Goal: Contribute content: Contribute content

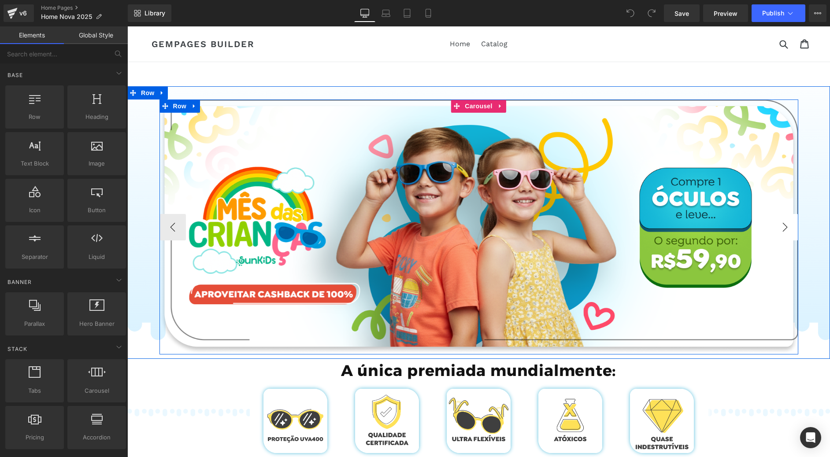
click at [773, 228] on button "›" at bounding box center [785, 227] width 26 height 26
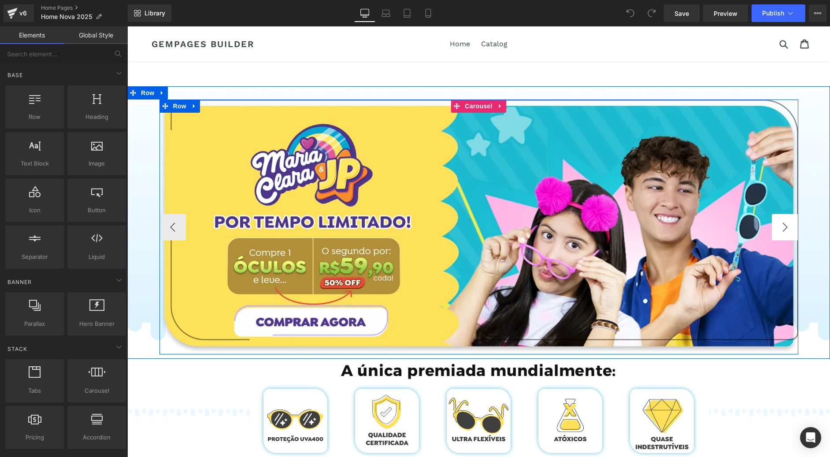
click at [779, 229] on button "›" at bounding box center [785, 227] width 26 height 26
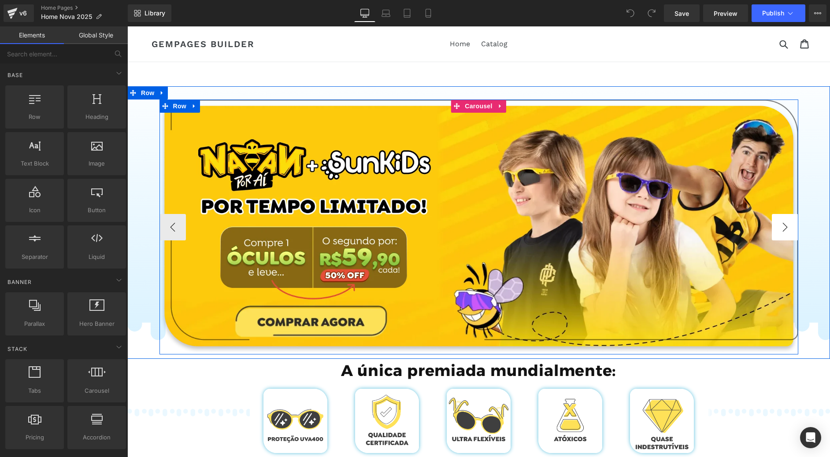
click at [779, 229] on button "›" at bounding box center [785, 227] width 26 height 26
click at [778, 229] on button "›" at bounding box center [785, 227] width 26 height 26
click at [165, 230] on button "‹" at bounding box center [172, 227] width 26 height 26
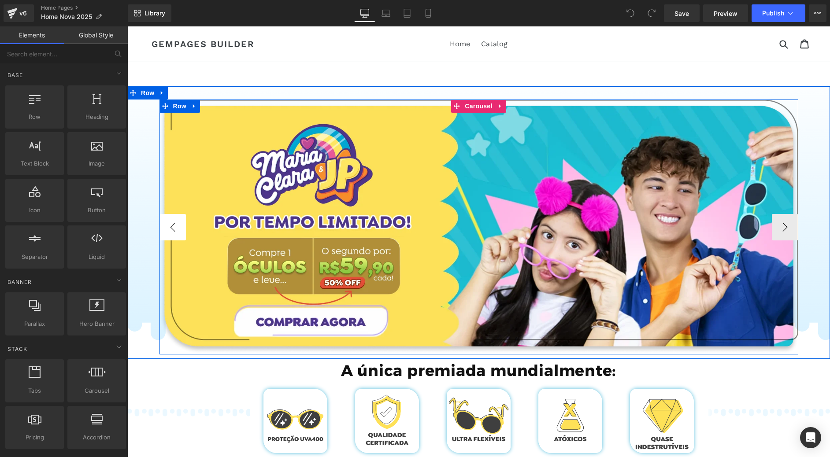
click at [165, 230] on button "‹" at bounding box center [172, 227] width 26 height 26
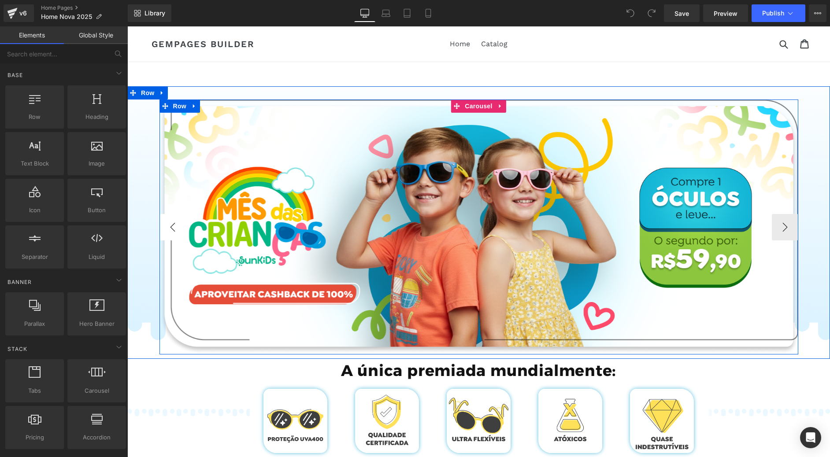
click at [165, 230] on button "‹" at bounding box center [172, 227] width 26 height 26
click at [477, 106] on span "Carousel" at bounding box center [478, 106] width 32 height 13
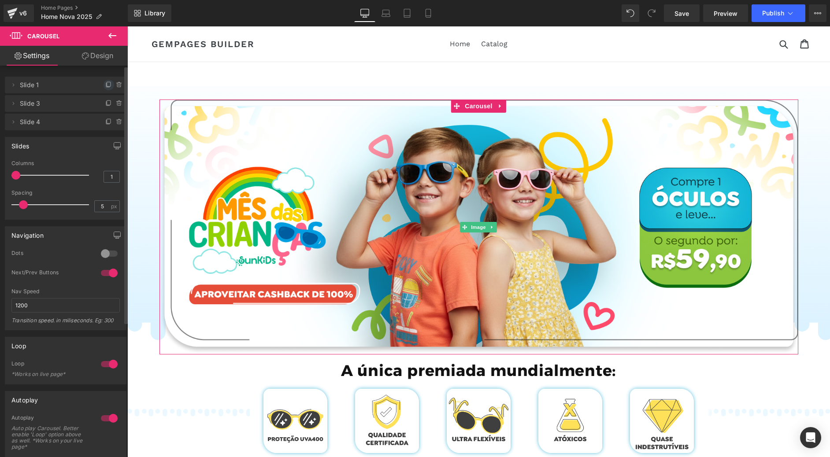
click at [105, 87] on icon at bounding box center [108, 84] width 7 height 7
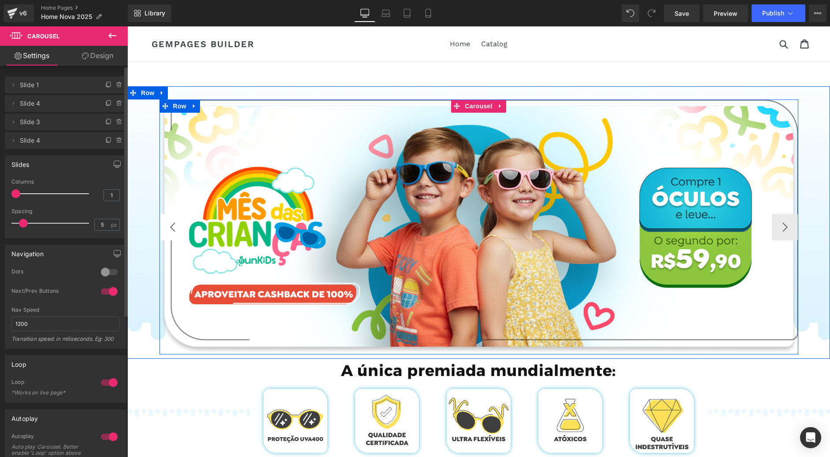
click at [170, 228] on button "‹" at bounding box center [172, 227] width 26 height 26
click at [789, 228] on button "›" at bounding box center [785, 227] width 26 height 26
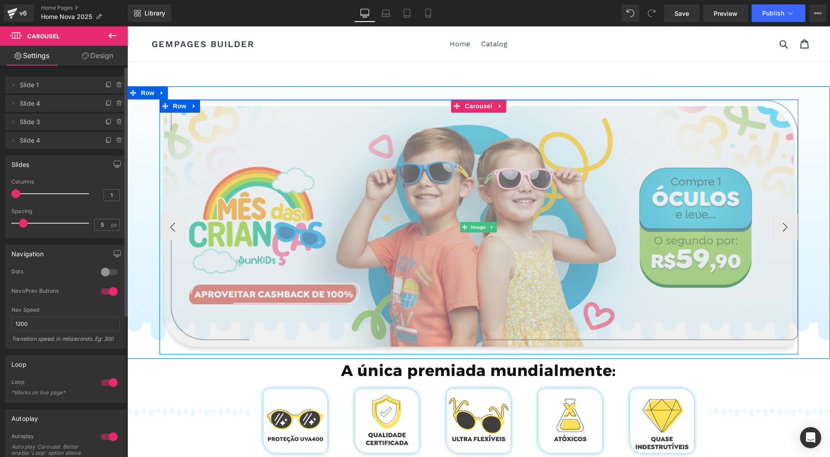
click at [349, 217] on img at bounding box center [478, 227] width 639 height 255
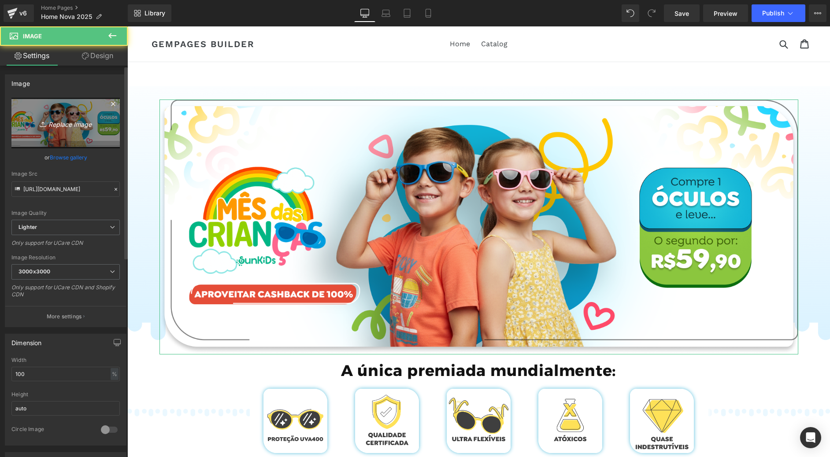
click at [50, 125] on icon "Replace Image" at bounding box center [65, 123] width 70 height 11
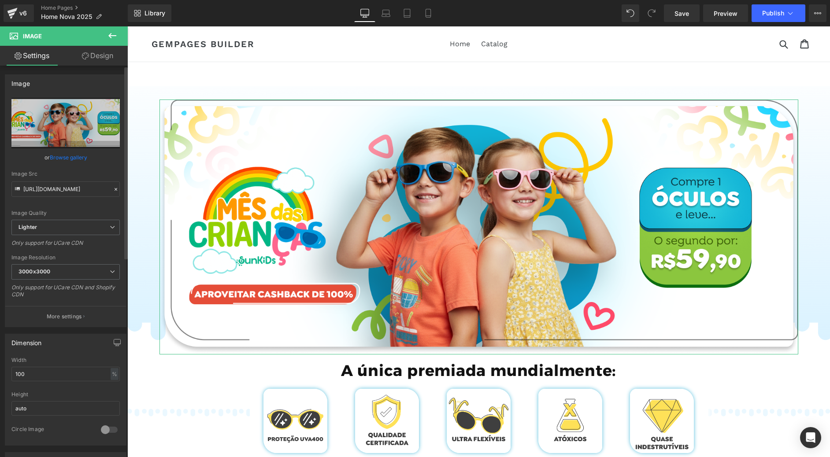
click at [73, 161] on link "Browse gallery" at bounding box center [68, 157] width 37 height 15
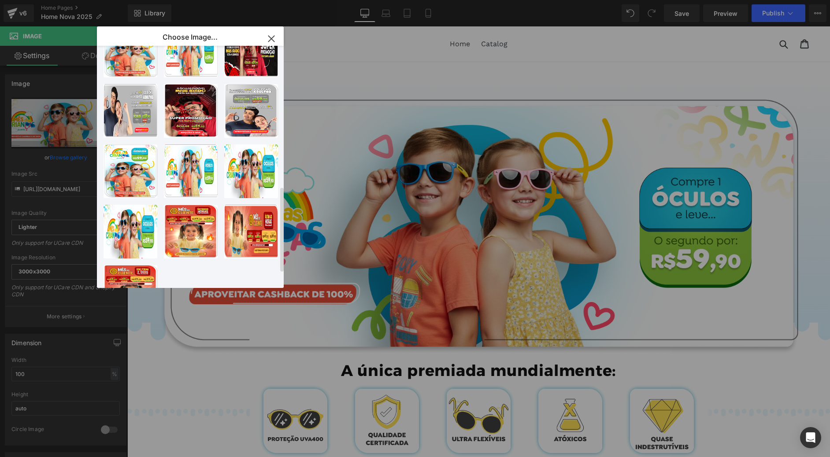
scroll to position [396, 0]
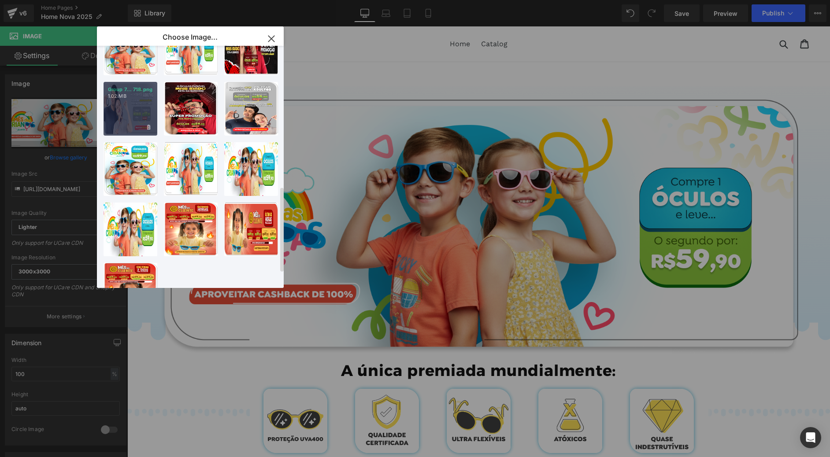
click at [133, 106] on div "Group 7... 718.png 1.02 MB" at bounding box center [131, 109] width 54 height 54
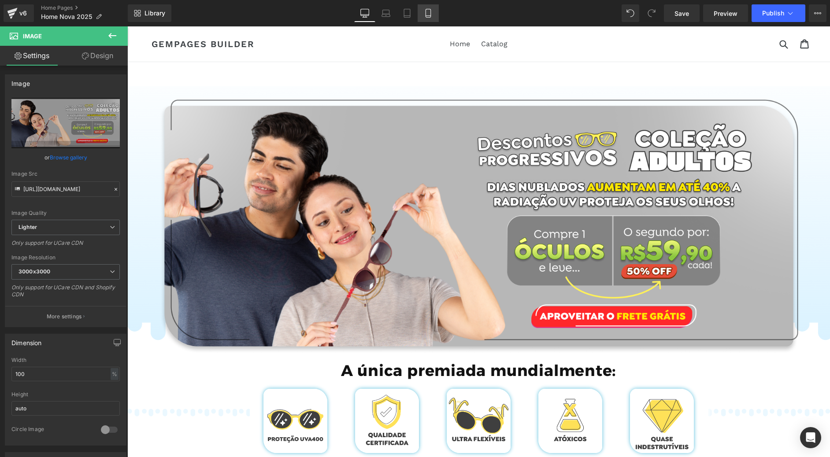
click at [428, 14] on icon at bounding box center [428, 13] width 9 height 9
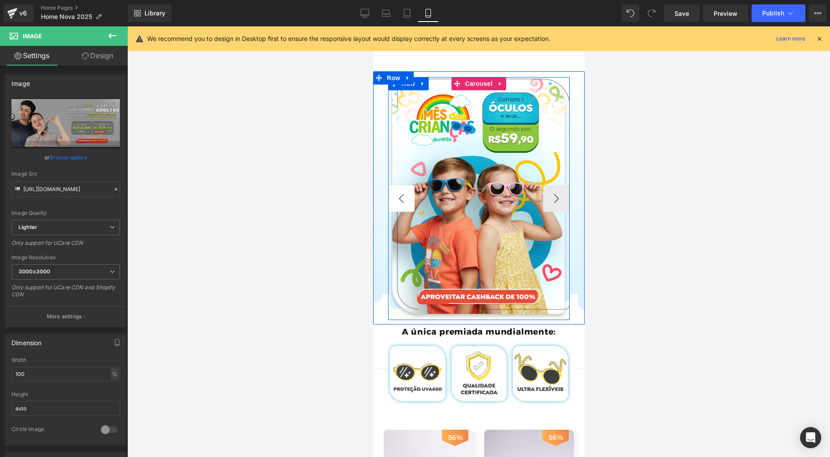
click at [401, 201] on button "‹" at bounding box center [401, 198] width 26 height 26
click at [559, 197] on button "›" at bounding box center [556, 198] width 26 height 26
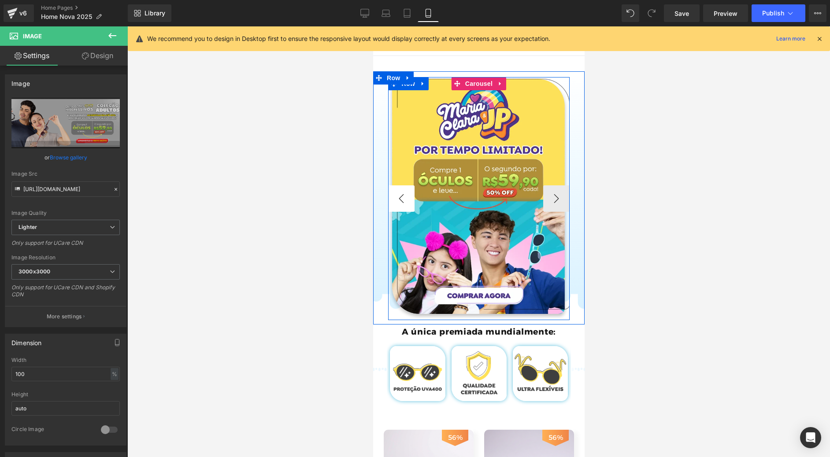
click at [398, 198] on button "‹" at bounding box center [401, 198] width 26 height 26
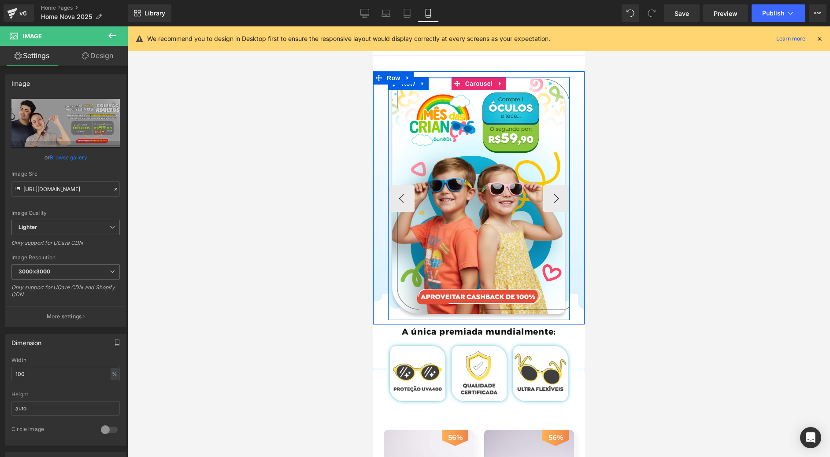
click at [486, 147] on div "Image" at bounding box center [664, 198] width 552 height 243
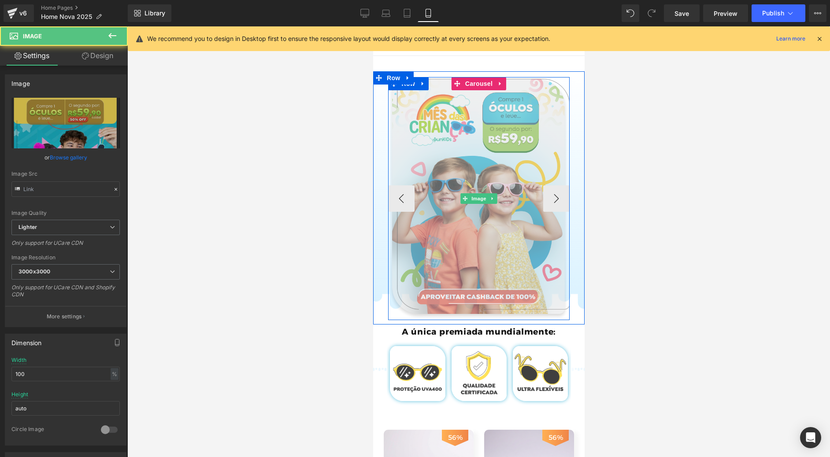
click at [470, 153] on img at bounding box center [479, 198] width 182 height 243
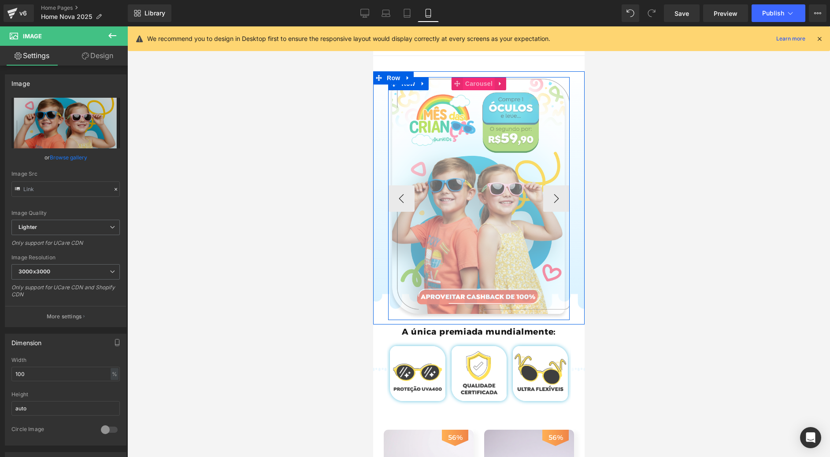
click at [483, 88] on span "Carousel" at bounding box center [478, 83] width 32 height 13
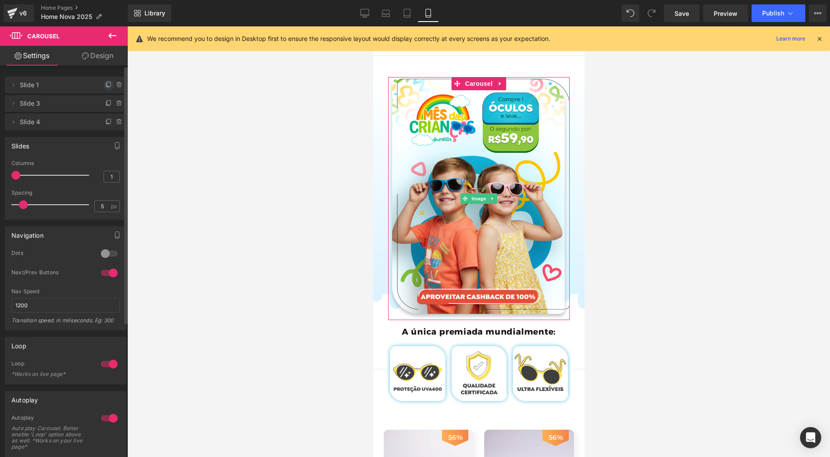
click at [107, 85] on icon at bounding box center [109, 84] width 4 height 4
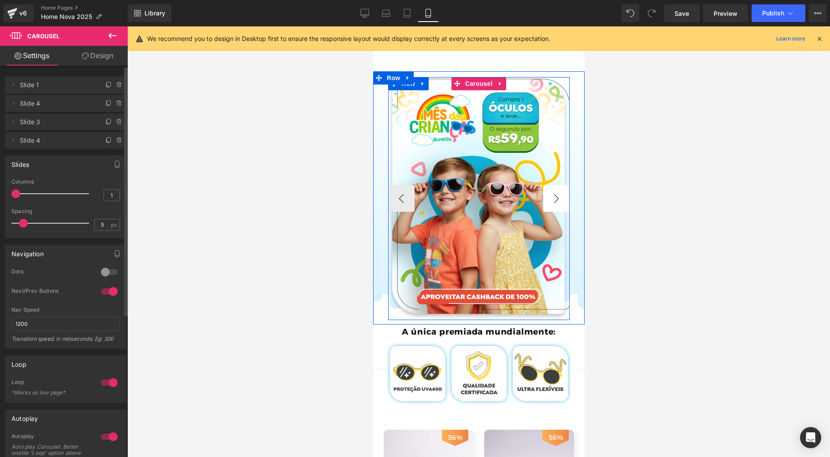
click at [543, 199] on button "›" at bounding box center [556, 198] width 26 height 26
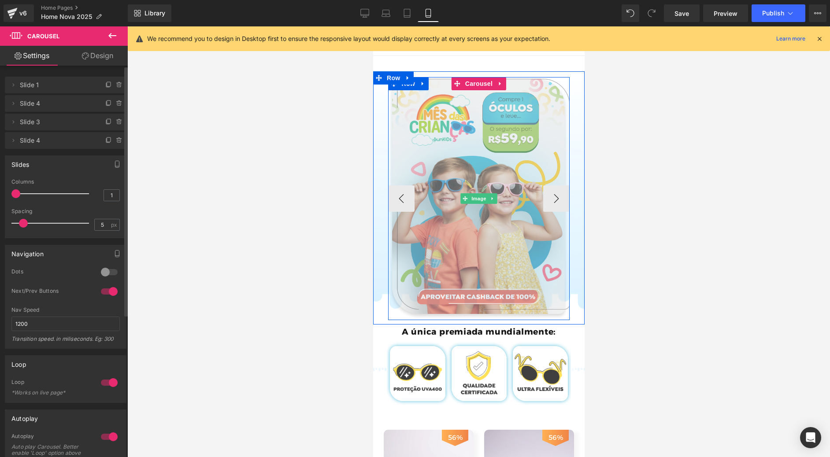
click at [495, 138] on img at bounding box center [479, 198] width 182 height 243
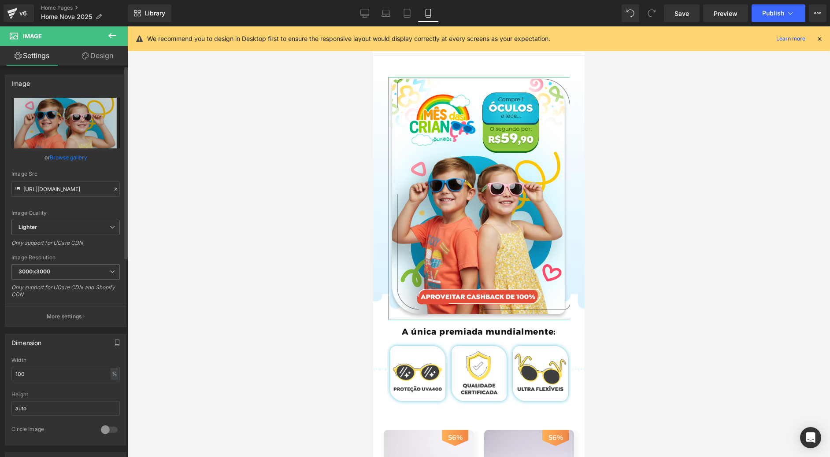
click at [77, 160] on link "Browse gallery" at bounding box center [68, 157] width 37 height 15
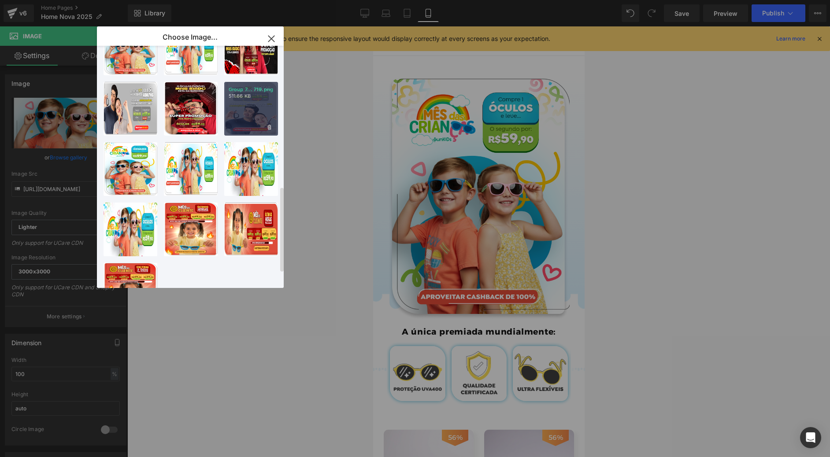
click at [275, 120] on div "Group 7... 719.png 511.66 KB" at bounding box center [251, 109] width 54 height 54
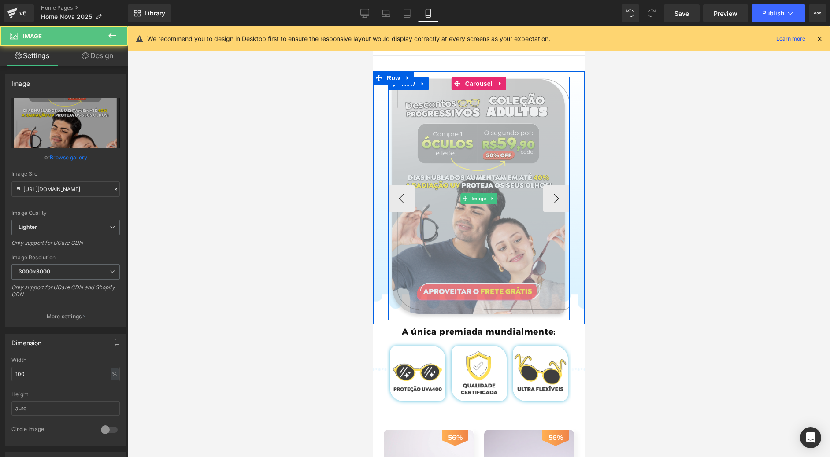
click at [508, 159] on img at bounding box center [479, 198] width 182 height 243
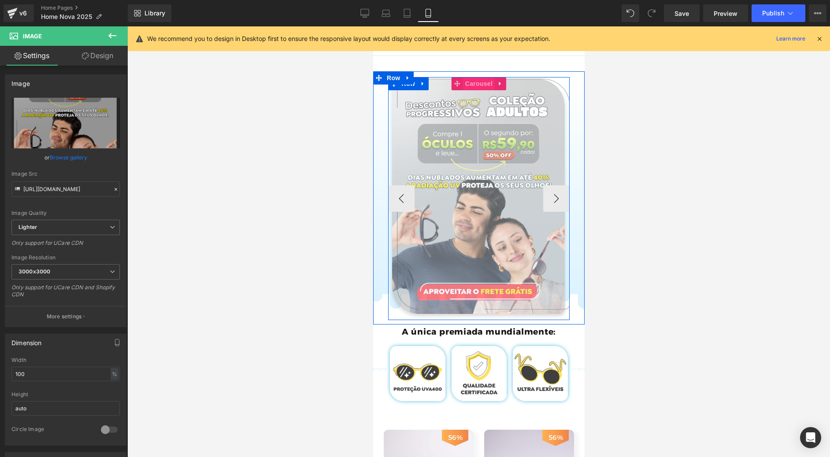
click at [472, 89] on span "Carousel" at bounding box center [478, 83] width 32 height 13
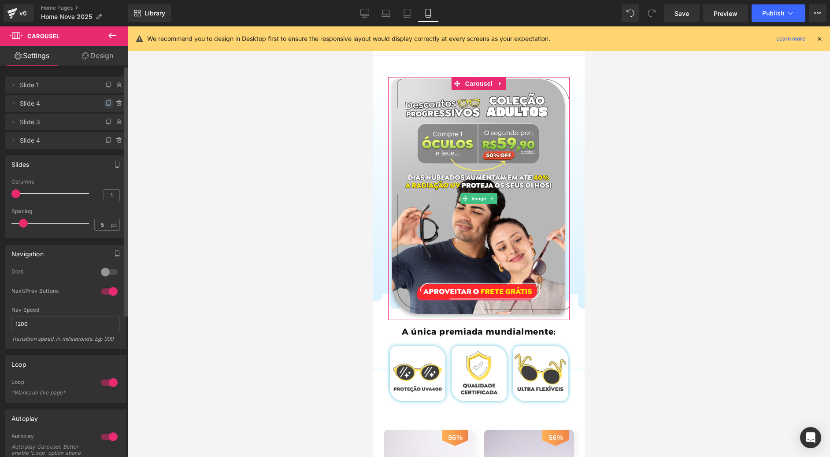
click at [105, 102] on icon at bounding box center [108, 103] width 7 height 7
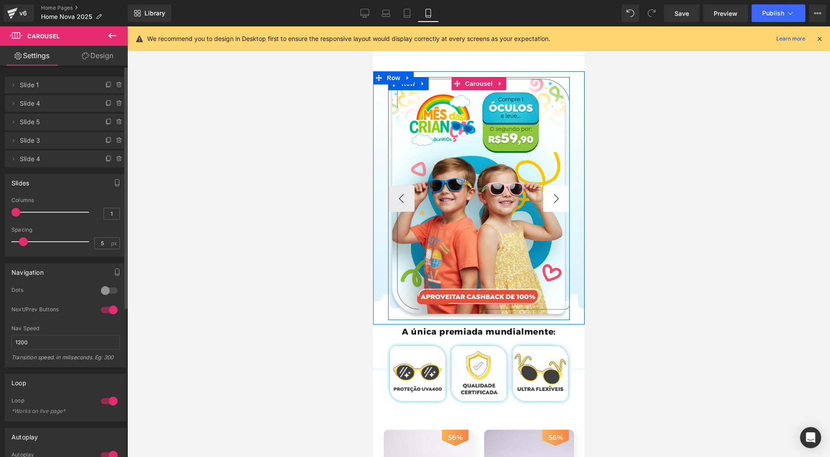
click at [553, 197] on button "›" at bounding box center [556, 198] width 26 height 26
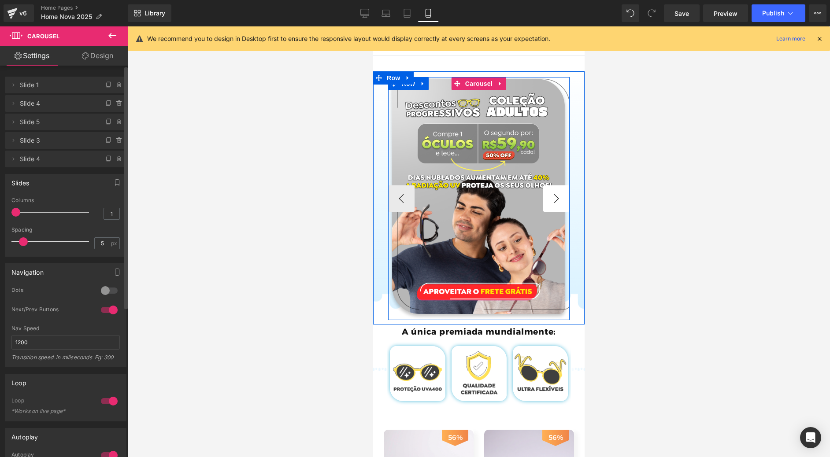
click at [553, 197] on button "›" at bounding box center [556, 198] width 26 height 26
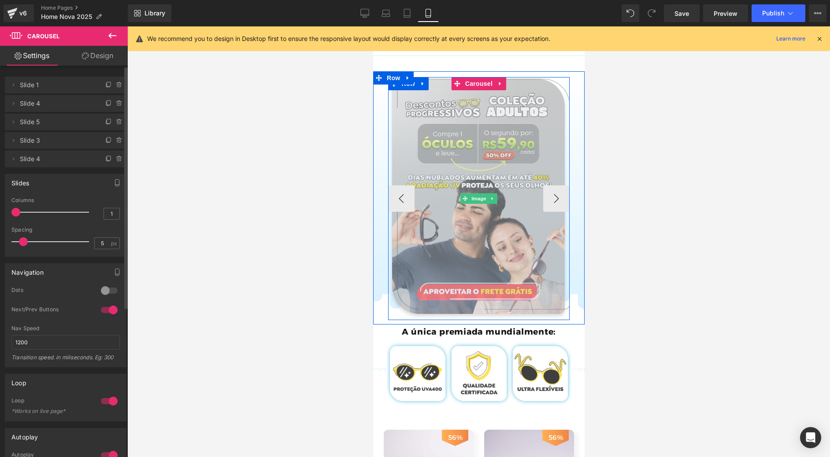
click at [488, 143] on img at bounding box center [479, 198] width 182 height 243
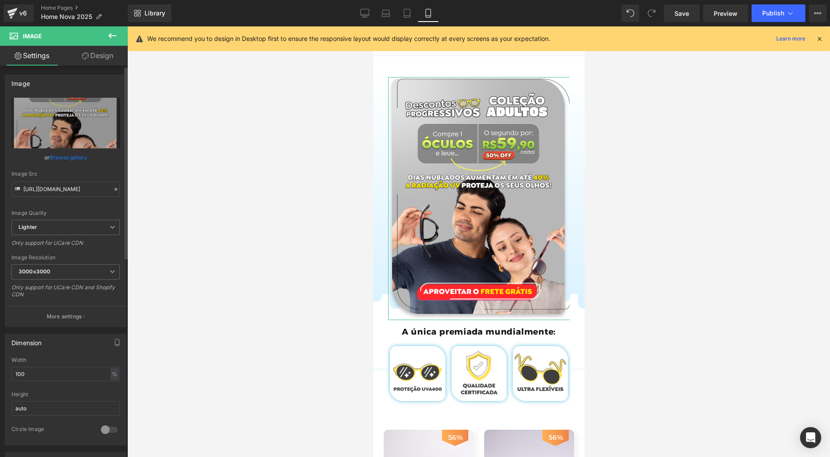
click at [61, 159] on link "Browse gallery" at bounding box center [68, 157] width 37 height 15
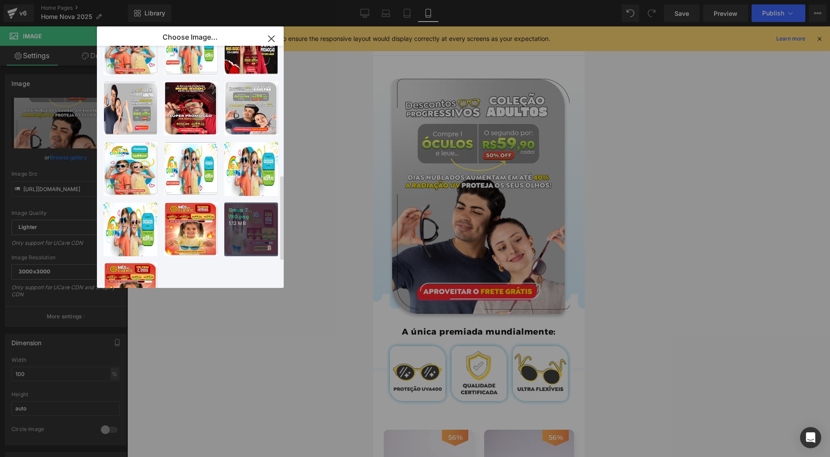
scroll to position [330, 0]
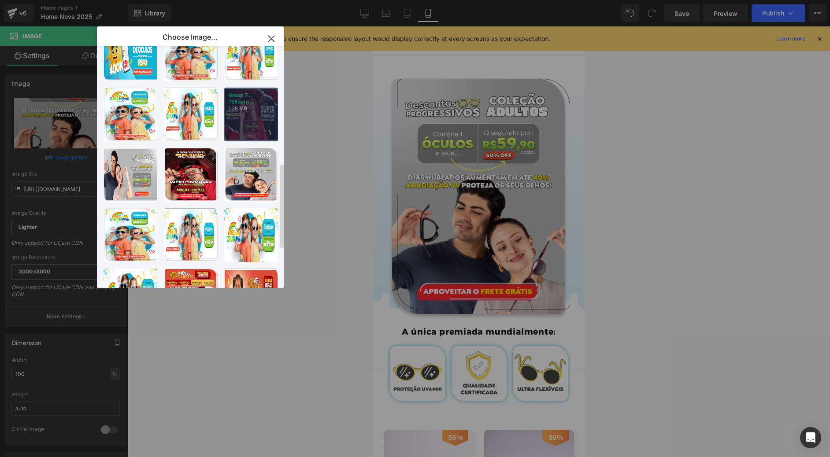
click at [255, 127] on div "Group 7... 726.png 1.38 MB" at bounding box center [251, 115] width 54 height 54
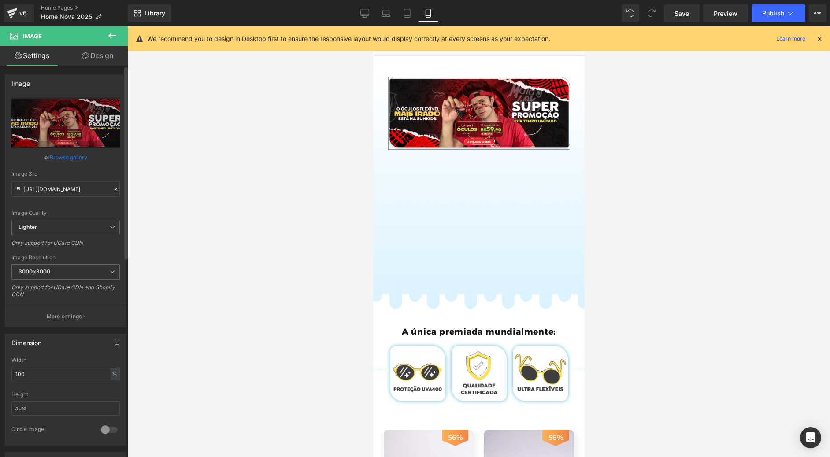
click at [66, 159] on link "Browse gallery" at bounding box center [68, 157] width 37 height 15
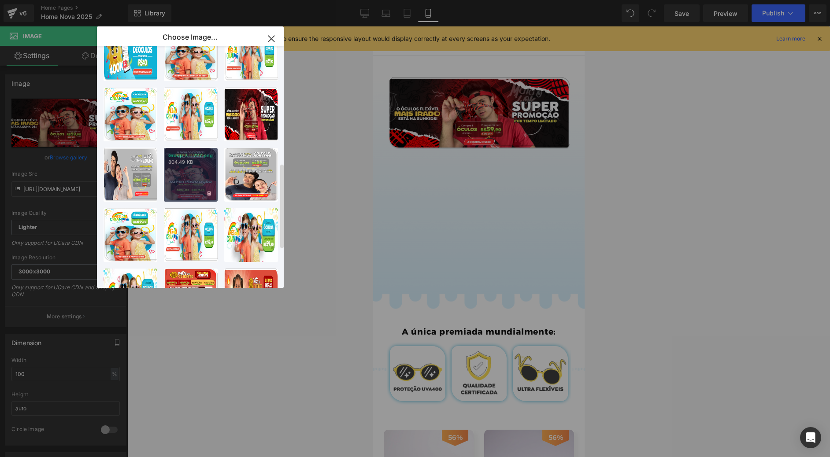
click at [192, 176] on div "Group 7... 727.png 804.49 KB" at bounding box center [191, 175] width 54 height 54
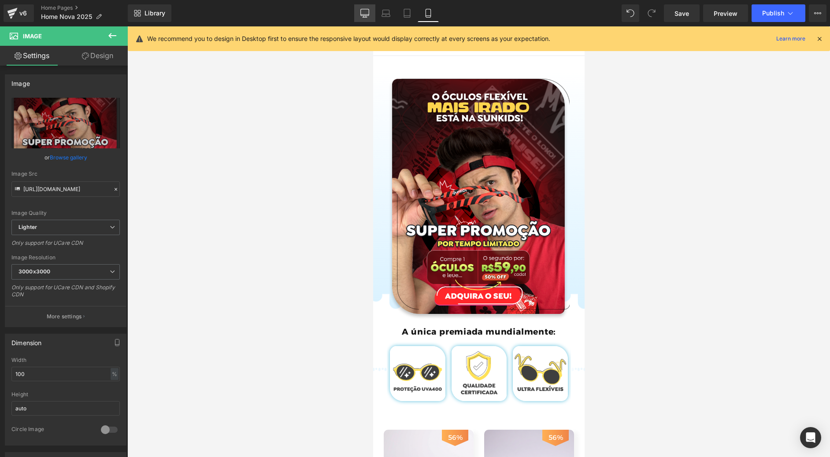
click at [361, 6] on link "Desktop" at bounding box center [364, 13] width 21 height 18
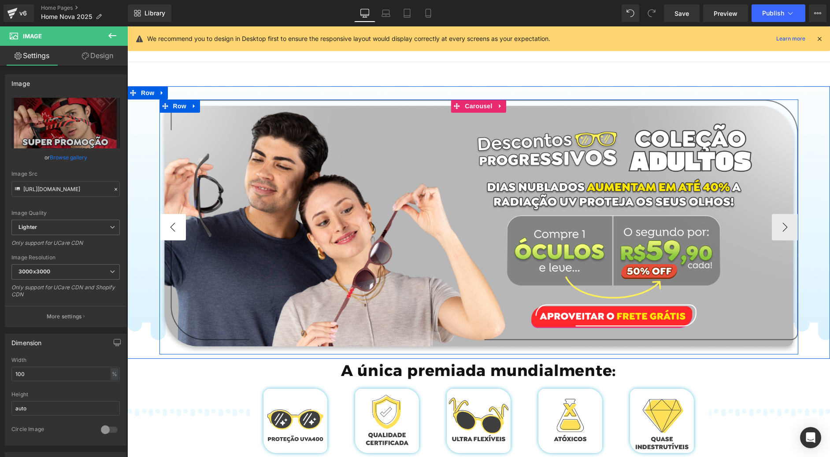
click at [179, 229] on button "‹" at bounding box center [172, 227] width 26 height 26
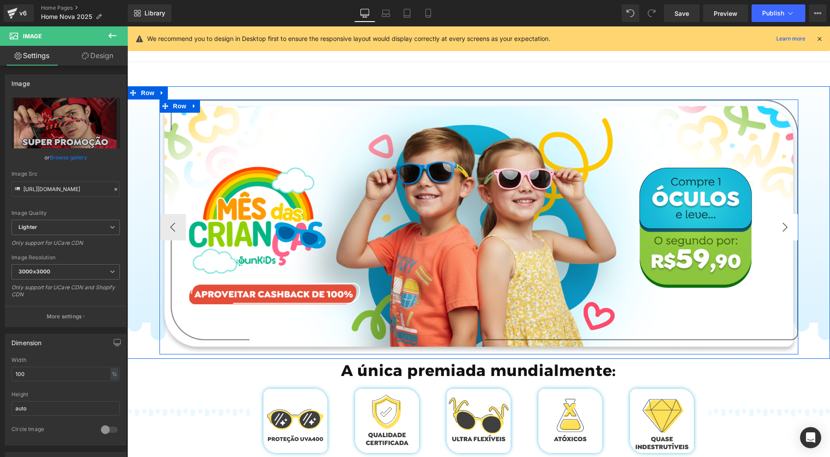
click at [784, 226] on button "›" at bounding box center [785, 227] width 26 height 26
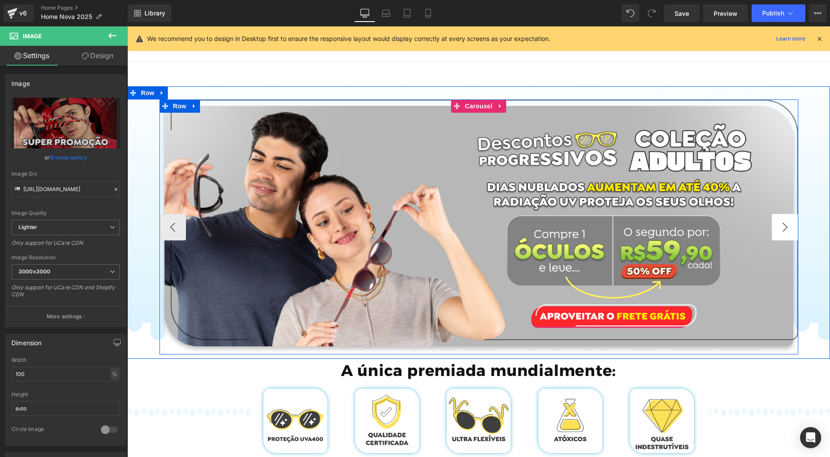
click at [784, 226] on button "›" at bounding box center [785, 227] width 26 height 26
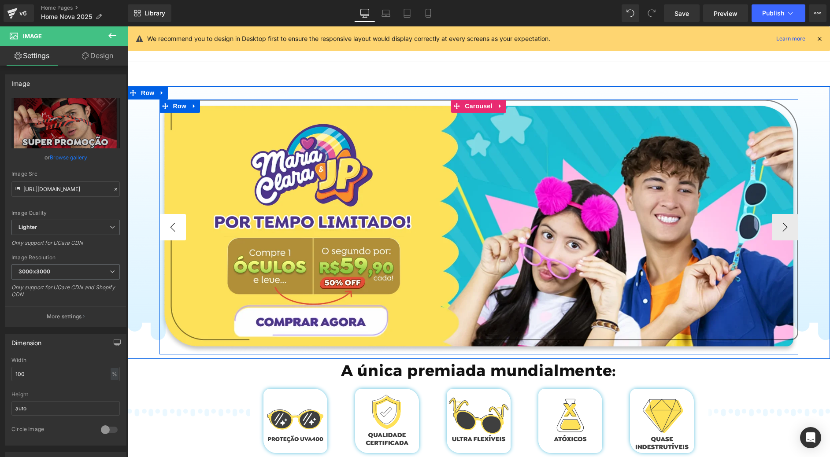
click at [162, 224] on button "‹" at bounding box center [172, 227] width 26 height 26
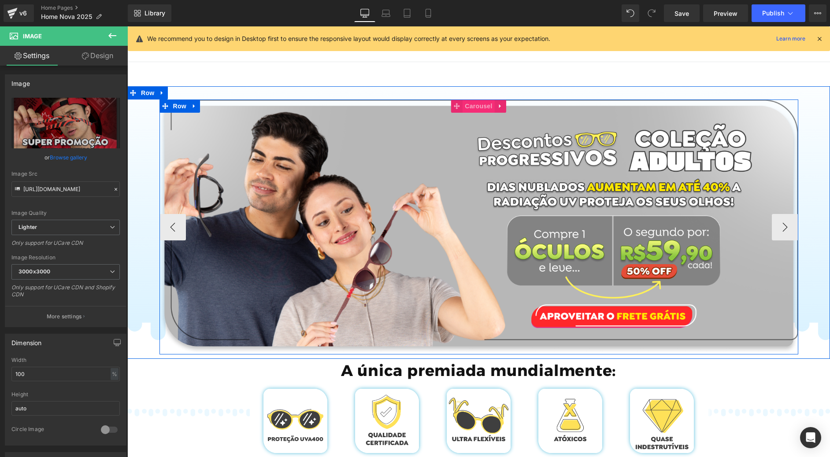
click at [473, 107] on span "Carousel" at bounding box center [478, 106] width 32 height 13
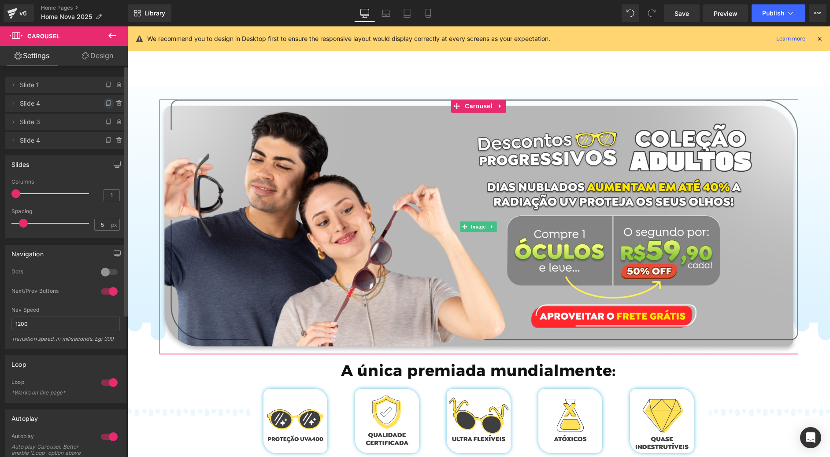
click at [105, 103] on icon at bounding box center [108, 103] width 7 height 7
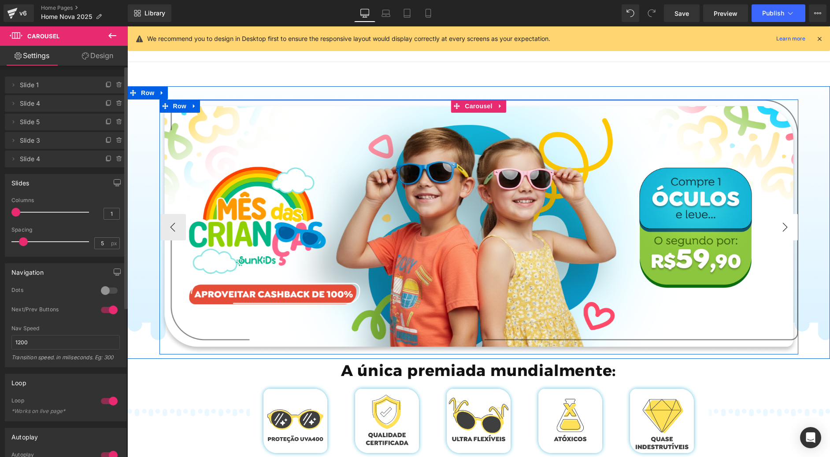
click at [772, 221] on button "›" at bounding box center [785, 227] width 26 height 26
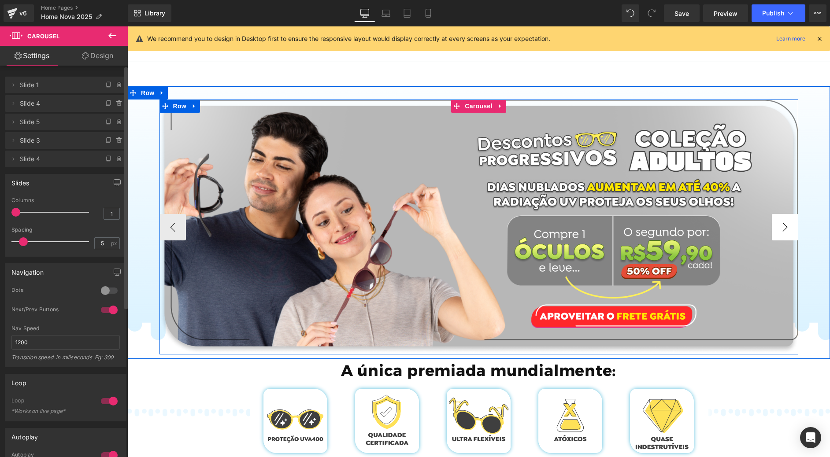
click at [772, 221] on button "›" at bounding box center [785, 227] width 26 height 26
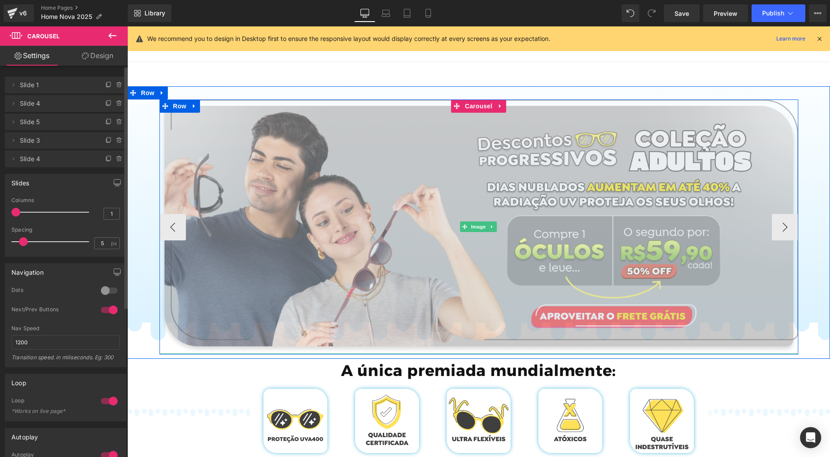
click at [384, 150] on img at bounding box center [478, 227] width 639 height 255
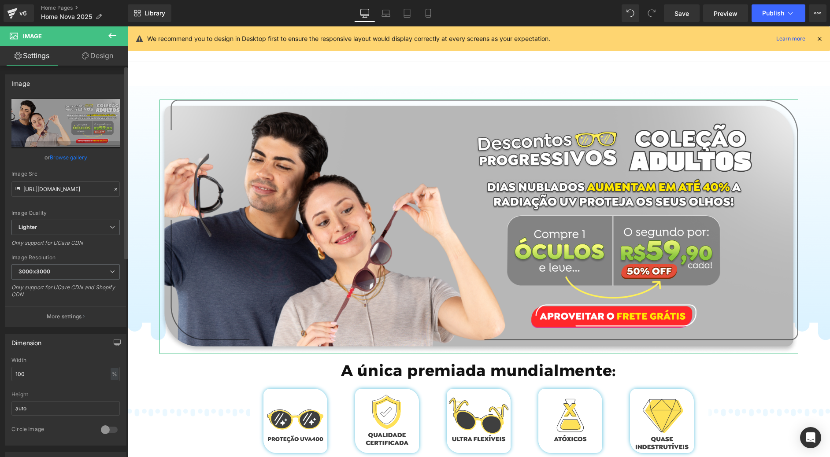
click at [60, 159] on link "Browse gallery" at bounding box center [68, 157] width 37 height 15
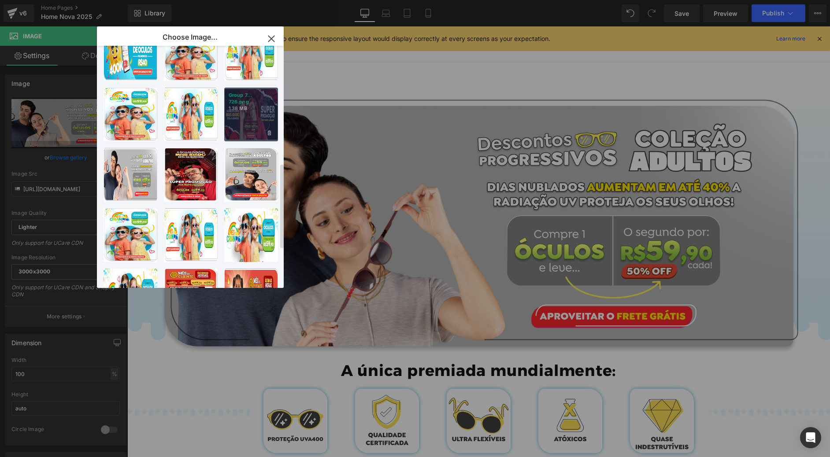
click at [262, 121] on div "Group 7... 726.png 1.38 MB" at bounding box center [251, 115] width 54 height 54
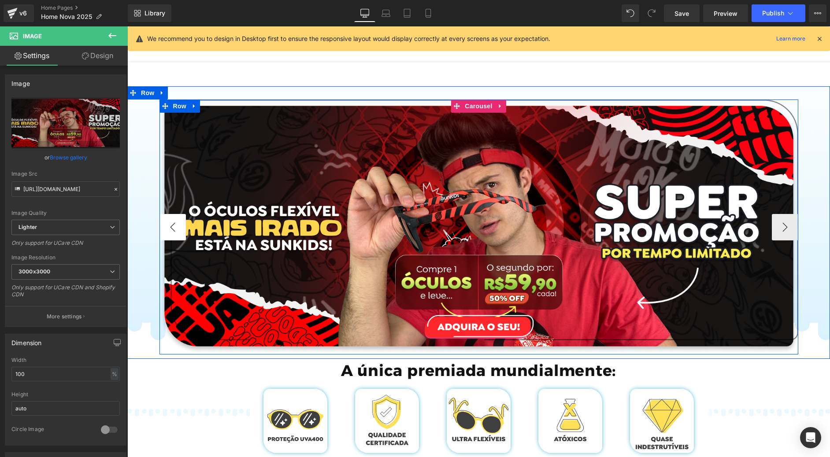
click at [172, 229] on button "‹" at bounding box center [172, 227] width 26 height 26
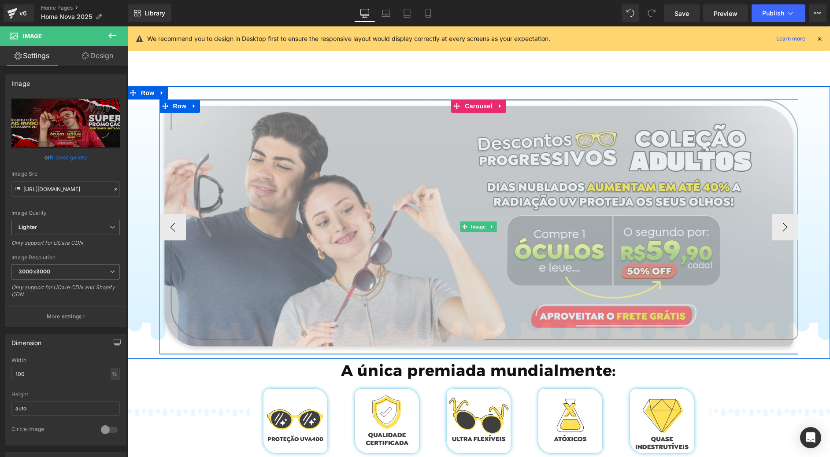
click at [386, 177] on img at bounding box center [478, 227] width 639 height 255
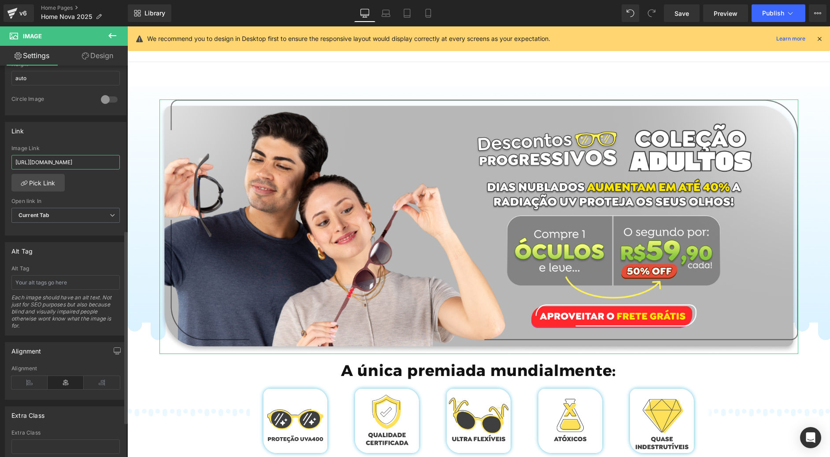
click at [64, 167] on input "[URL][DOMAIN_NAME]" at bounding box center [65, 162] width 108 height 15
paste input "ages/adultos-sunkids-mais-vendidos-v2-2025"
type input "[URL][DOMAIN_NAME]"
click at [79, 185] on div "[URL][DOMAIN_NAME] Image Link [URL][DOMAIN_NAME] Pick Link Current Tab New Tab …" at bounding box center [65, 190] width 121 height 90
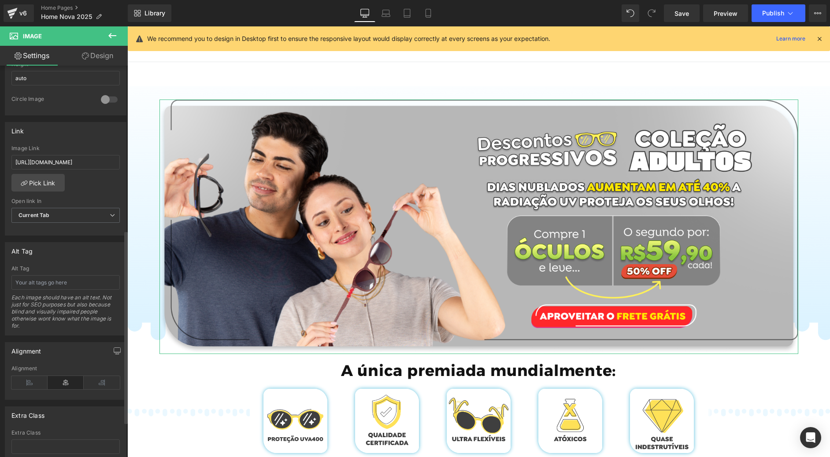
scroll to position [0, 0]
click at [430, 18] on link "Mobile" at bounding box center [428, 13] width 21 height 18
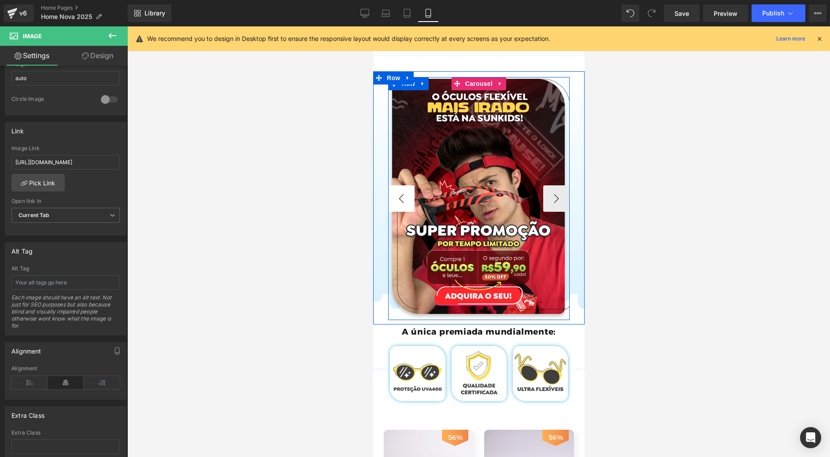
click at [401, 202] on button "‹" at bounding box center [401, 198] width 26 height 26
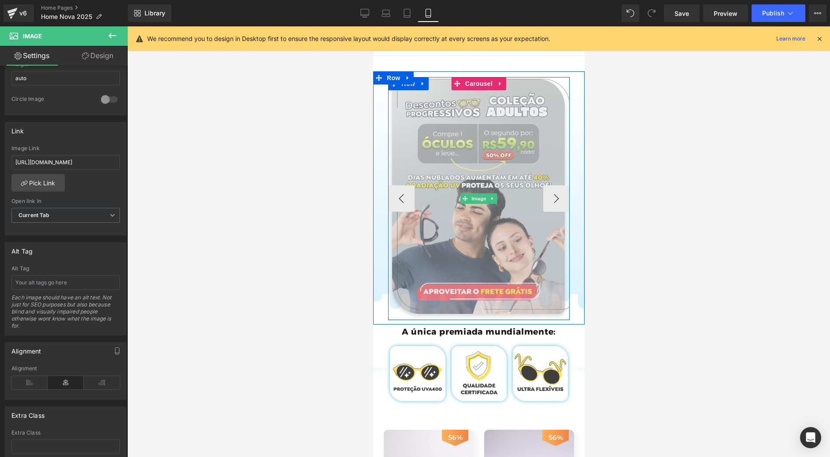
click at [462, 137] on img at bounding box center [479, 198] width 182 height 243
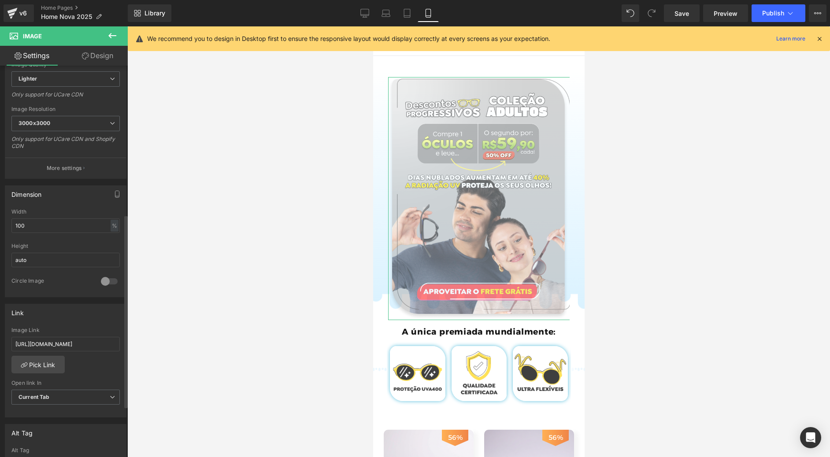
scroll to position [330, 0]
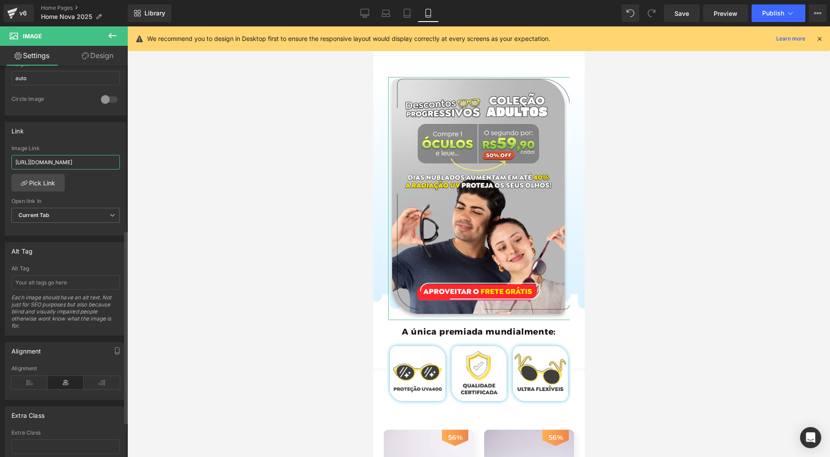
click at [59, 166] on input "[URL][DOMAIN_NAME]" at bounding box center [65, 162] width 108 height 15
paste input "ages/adultos-sunkids-mais-vendidos-v2-2025"
type input "[URL][DOMAIN_NAME]"
click at [68, 148] on div "Image Link" at bounding box center [65, 148] width 108 height 6
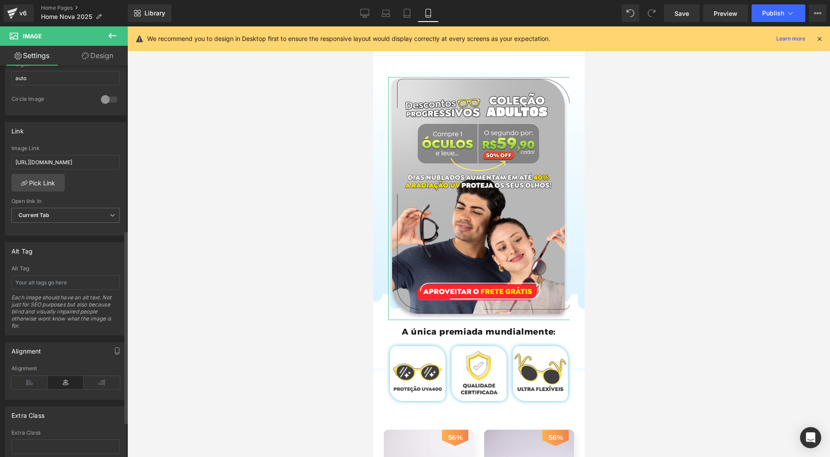
scroll to position [0, 0]
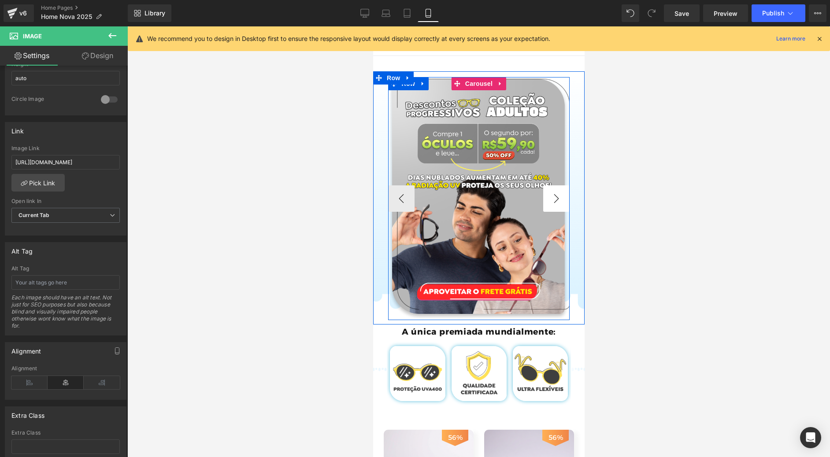
click at [551, 195] on button "›" at bounding box center [556, 198] width 26 height 26
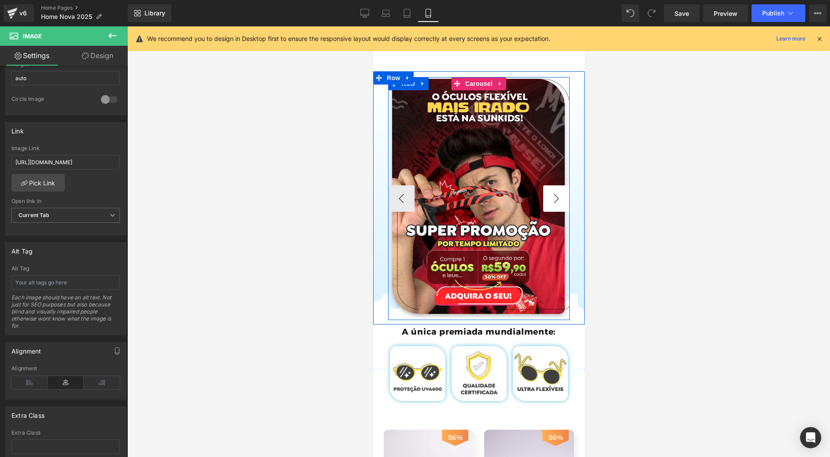
click at [550, 199] on button "›" at bounding box center [556, 198] width 26 height 26
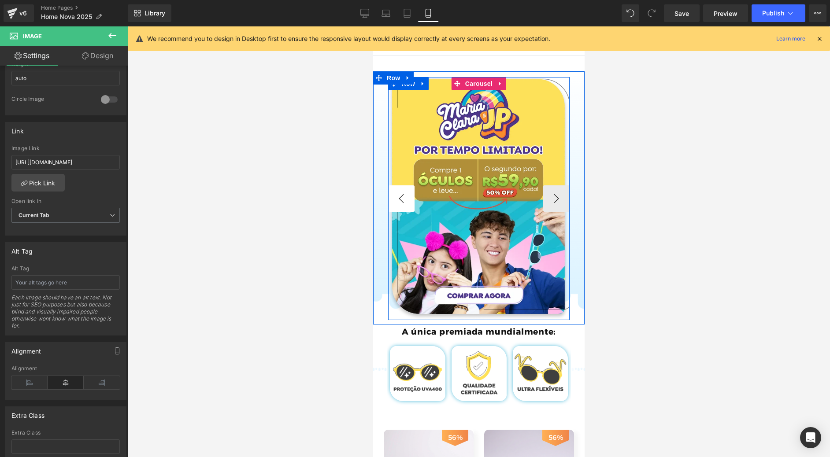
click at [398, 197] on button "‹" at bounding box center [401, 198] width 26 height 26
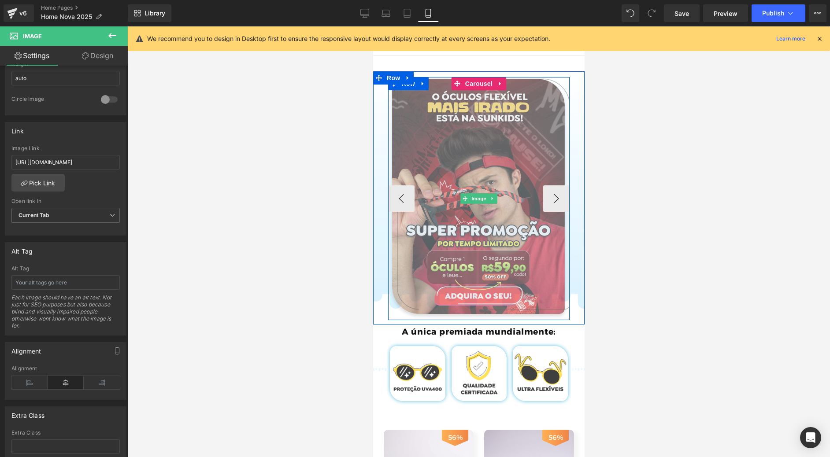
click at [487, 213] on img at bounding box center [479, 198] width 182 height 243
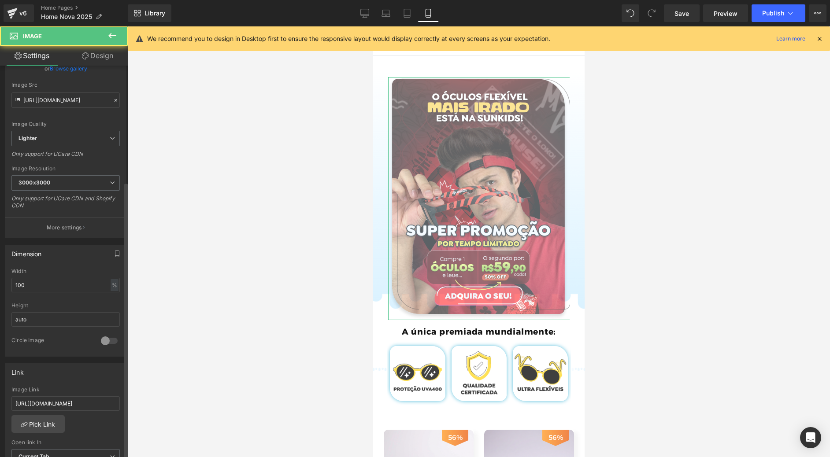
scroll to position [264, 0]
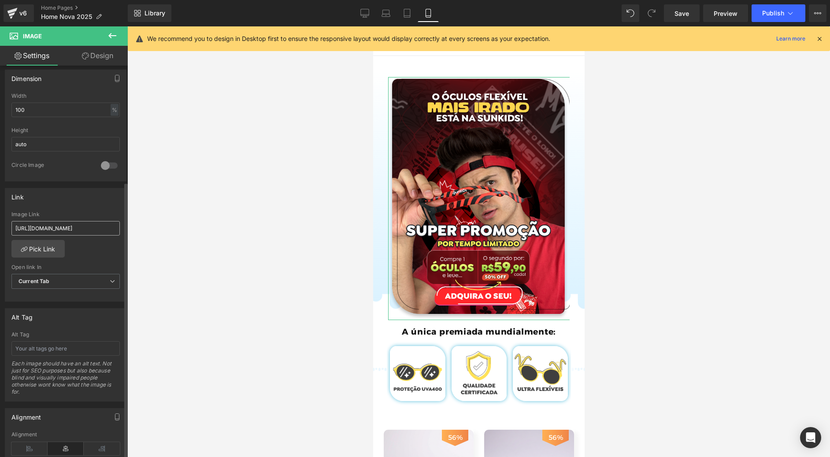
click at [65, 232] on input "[URL][DOMAIN_NAME]" at bounding box center [65, 228] width 108 height 15
type input "[URL][DOMAIN_NAME]"
click at [78, 258] on div "[URL][DOMAIN_NAME] Image Link [URL][DOMAIN_NAME] Pick Link Current Tab New Tab …" at bounding box center [65, 256] width 121 height 90
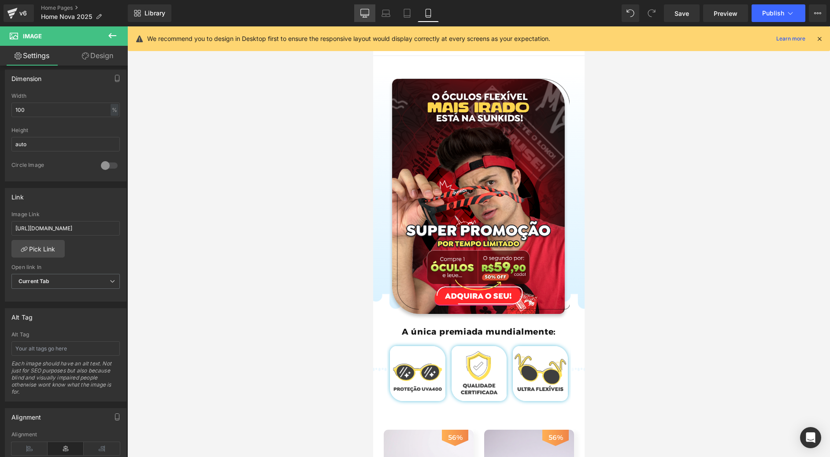
click at [368, 15] on icon at bounding box center [365, 15] width 8 height 0
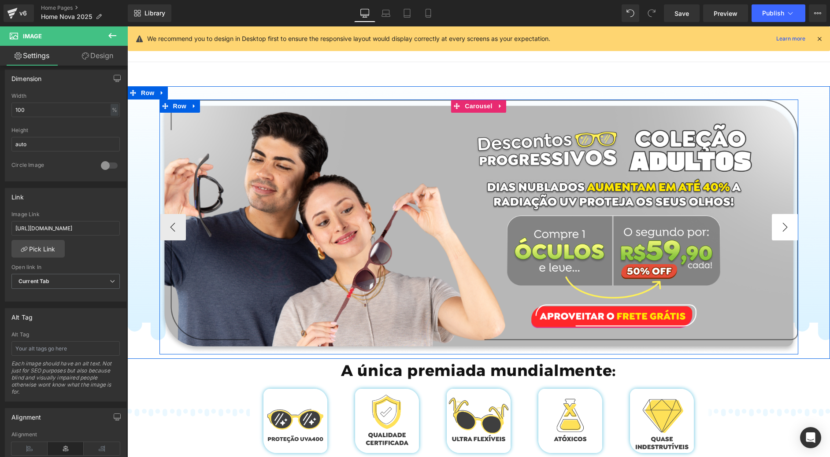
click at [783, 225] on button "›" at bounding box center [785, 227] width 26 height 26
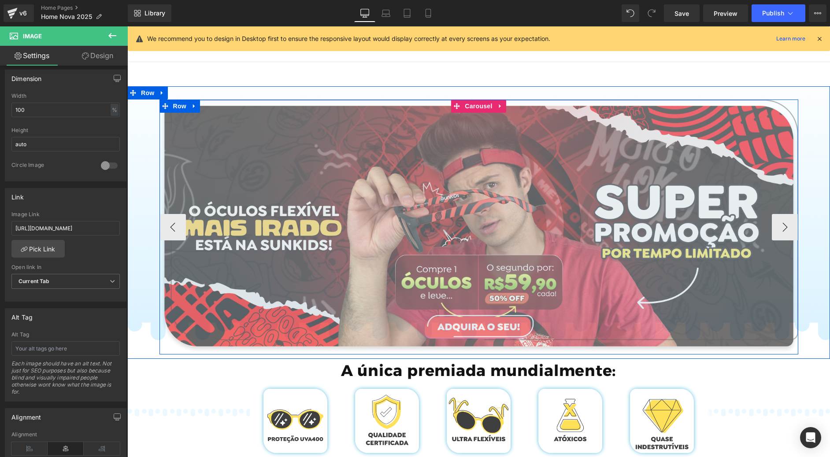
click at [462, 144] on img at bounding box center [478, 227] width 639 height 255
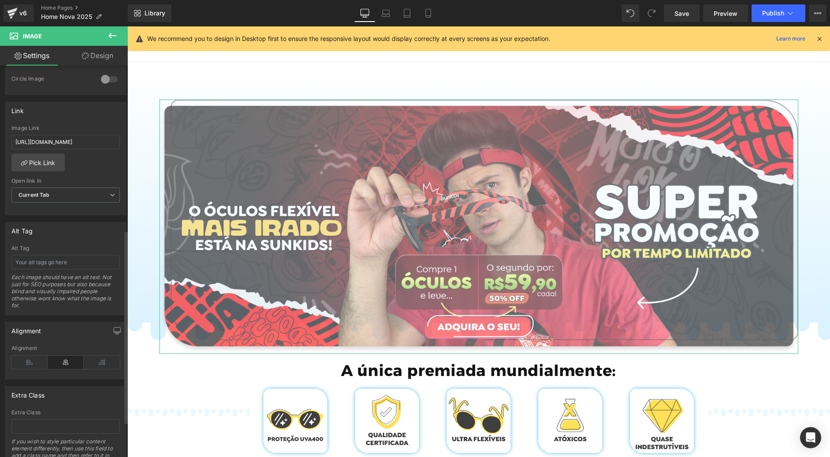
scroll to position [330, 0]
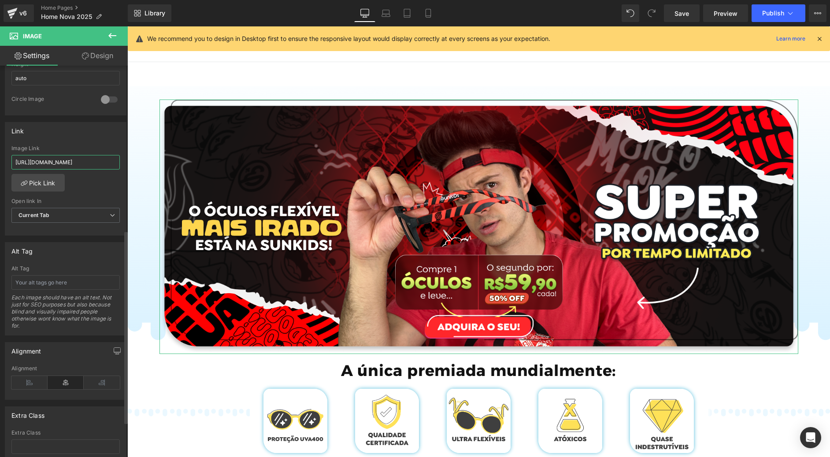
click at [65, 166] on input "[URL][DOMAIN_NAME]" at bounding box center [65, 162] width 108 height 15
type input "[URL][DOMAIN_NAME]"
click at [90, 192] on div "[URL][DOMAIN_NAME] Image Link [URL][DOMAIN_NAME] Pick Link Current Tab New Tab …" at bounding box center [65, 190] width 121 height 90
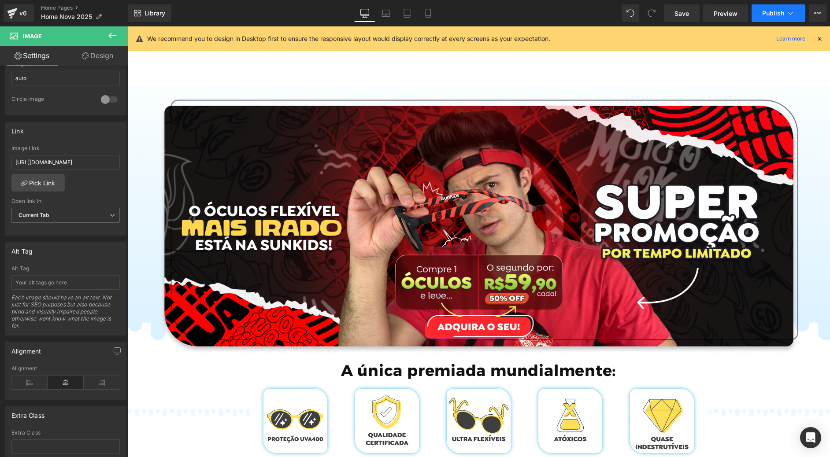
click at [773, 12] on span "Publish" at bounding box center [773, 13] width 22 height 7
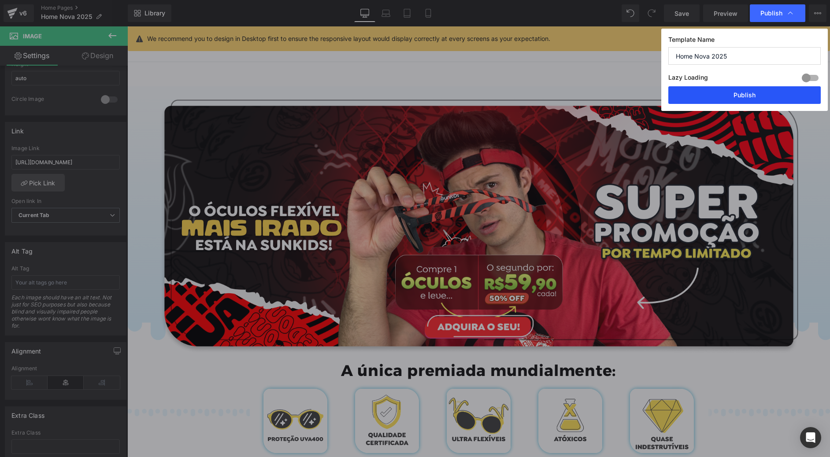
click at [735, 100] on button "Publish" at bounding box center [744, 95] width 152 height 18
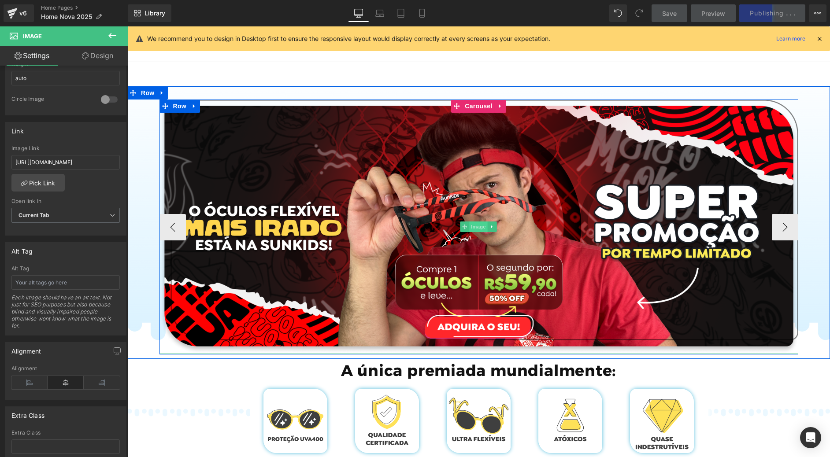
click at [473, 228] on span "Image" at bounding box center [479, 227] width 18 height 11
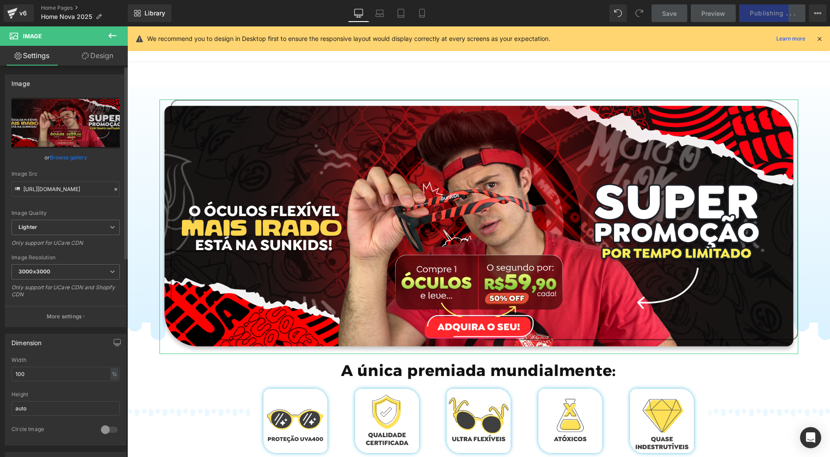
click at [74, 156] on link "Browse gallery" at bounding box center [68, 157] width 37 height 15
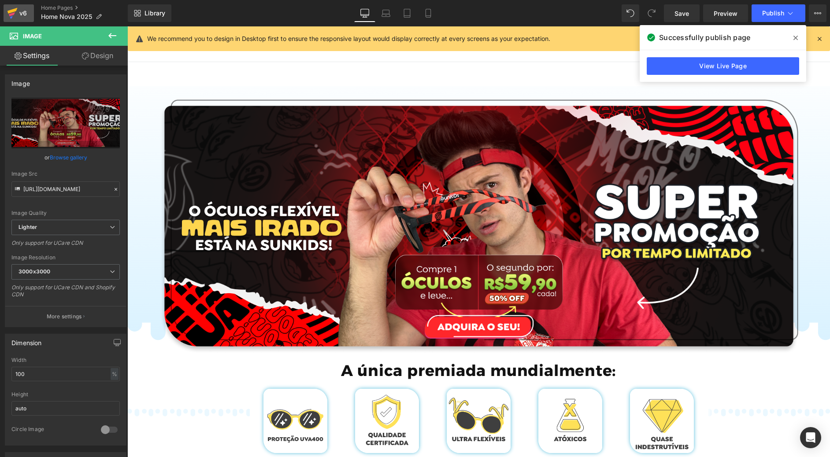
click at [20, 15] on div "v6" at bounding box center [23, 12] width 11 height 11
